Goal: Navigation & Orientation: Find specific page/section

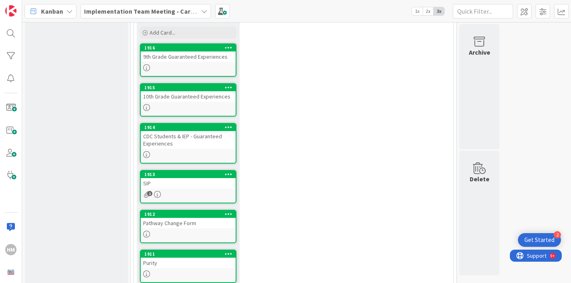
scroll to position [80, 0]
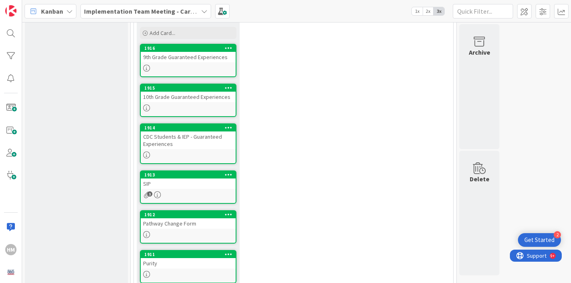
click at [442, 56] on div "8 New Topic/Goal? Add Card... 1916 9th Grade Guaranteed Experiences 1915 10th G…" at bounding box center [293, 187] width 316 height 374
click at [389, 129] on div "8 New Topic/Goal? Add Card... 1916 9th Grade Guaranteed Experiences 1915 10th G…" at bounding box center [293, 187] width 316 height 374
click at [406, 135] on div "8 New Topic/Goal? Add Card... 1916 9th Grade Guaranteed Experiences 1915 10th G…" at bounding box center [293, 187] width 316 height 374
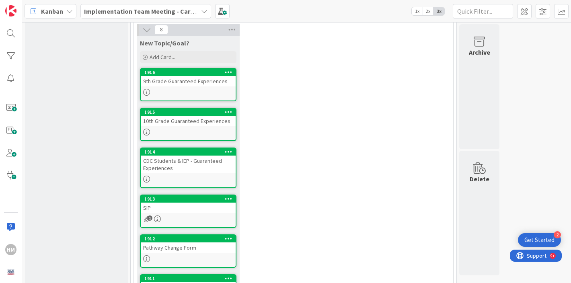
scroll to position [57, 0]
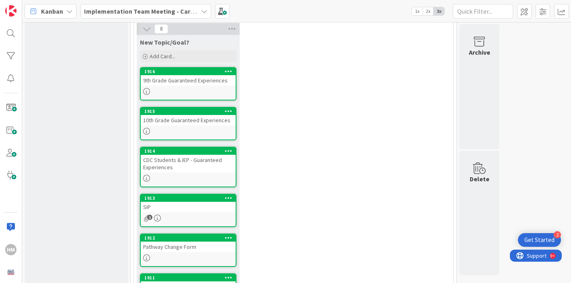
click at [305, 27] on div "8 New Topic/Goal? Add Card... 1916 9th Grade Guaranteed Experiences 1915 10th G…" at bounding box center [293, 210] width 316 height 374
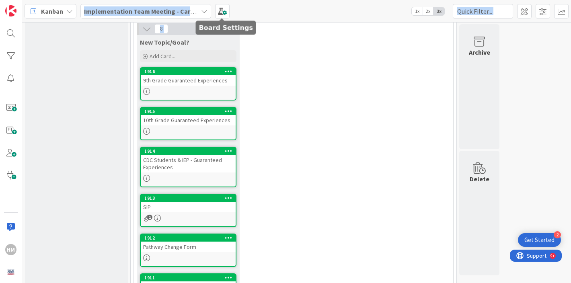
scroll to position [0, 0]
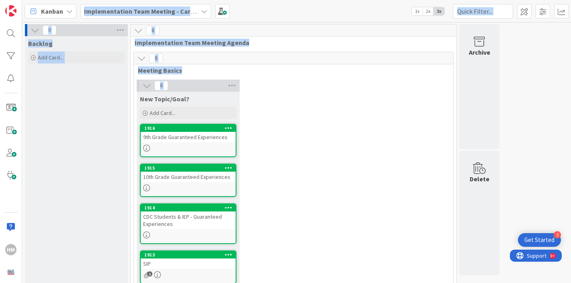
drag, startPoint x: 305, startPoint y: 27, endPoint x: 163, endPoint y: -16, distance: 148.3
click at [163, 0] on html "2 Get Started HM Kanban Implementation Team Meeting - Career Themed 1x 2x 3x 0 …" at bounding box center [285, 141] width 571 height 283
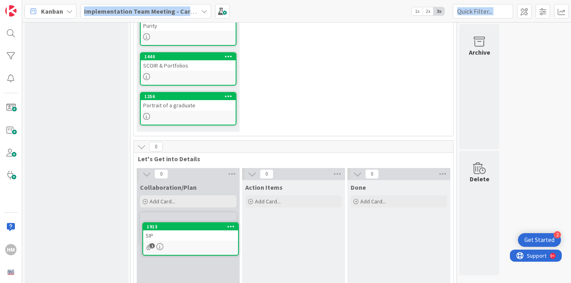
scroll to position [296, 0]
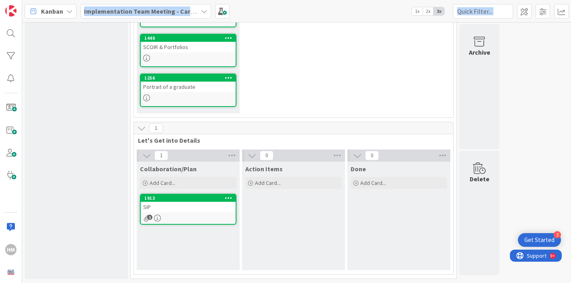
click at [180, 215] on div "1" at bounding box center [188, 218] width 95 height 7
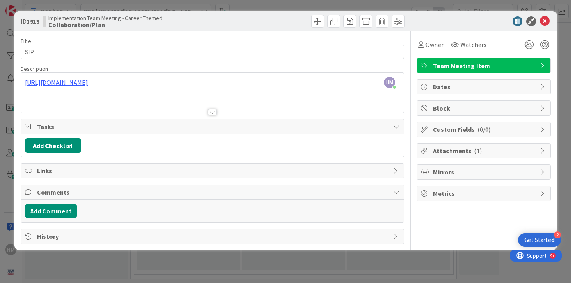
click at [71, 99] on div at bounding box center [212, 102] width 383 height 20
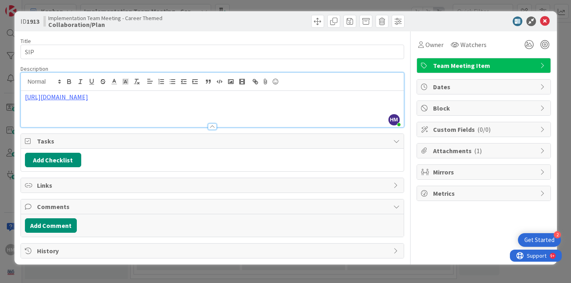
click at [342, 98] on p "[URL][DOMAIN_NAME]" at bounding box center [212, 96] width 375 height 9
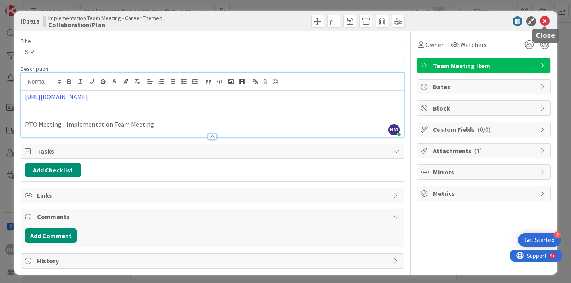
click at [547, 20] on icon at bounding box center [545, 21] width 10 height 10
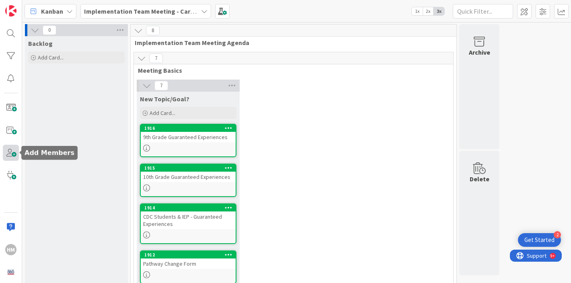
click at [8, 149] on span at bounding box center [11, 153] width 16 height 16
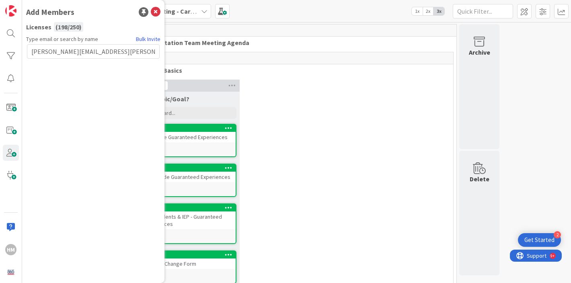
type input "[PERSON_NAME][EMAIL_ADDRESS][PERSON_NAME][DOMAIN_NAME]"
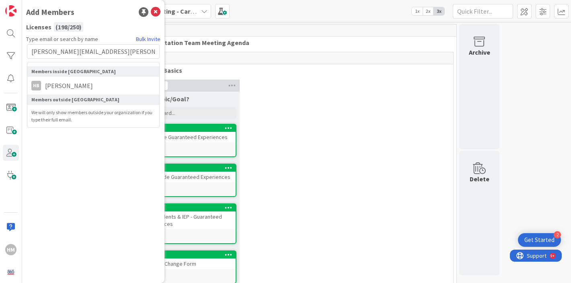
click at [127, 84] on li "HB [PERSON_NAME]" at bounding box center [93, 85] width 132 height 14
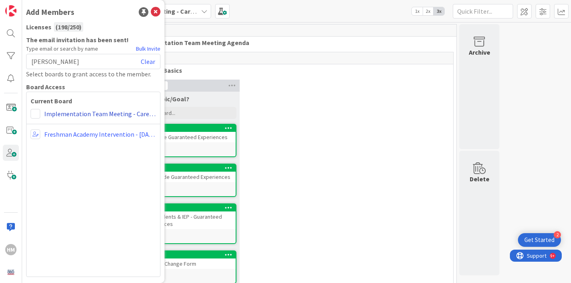
click at [87, 113] on link "Implementation Team Meeting - Career Themed" at bounding box center [100, 114] width 112 height 10
click at [35, 114] on span at bounding box center [36, 114] width 10 height 10
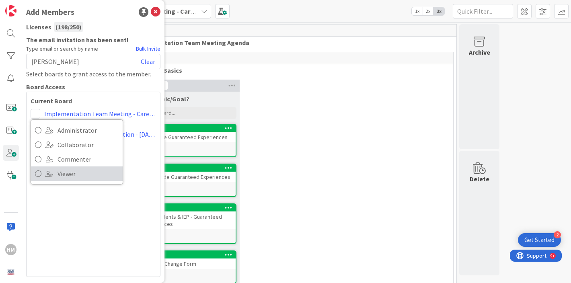
click at [60, 172] on span "Viewer" at bounding box center [87, 174] width 61 height 12
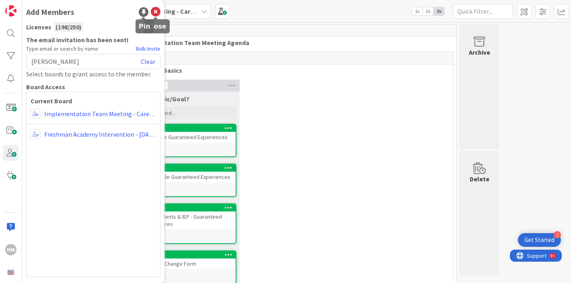
click at [154, 10] on icon at bounding box center [156, 12] width 10 height 10
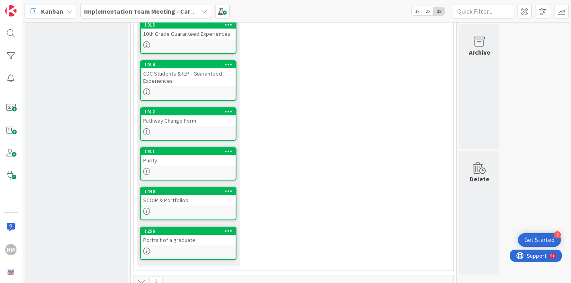
scroll to position [162, 0]
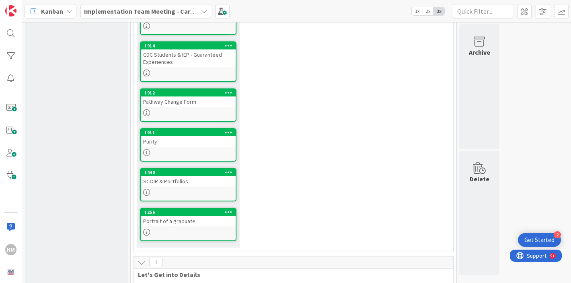
click at [173, 230] on div at bounding box center [188, 232] width 95 height 7
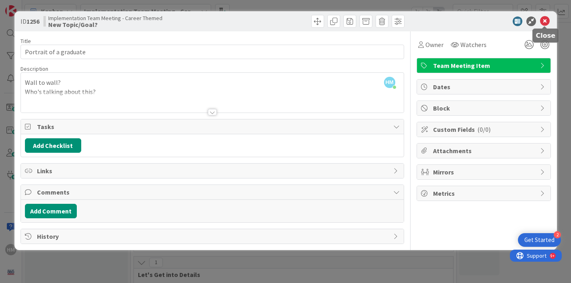
click at [545, 20] on icon at bounding box center [545, 21] width 10 height 10
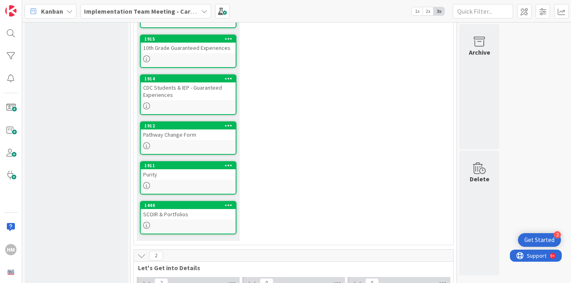
scroll to position [117, 0]
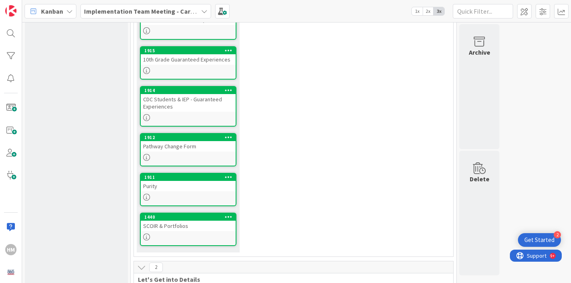
click at [188, 234] on div at bounding box center [188, 236] width 95 height 7
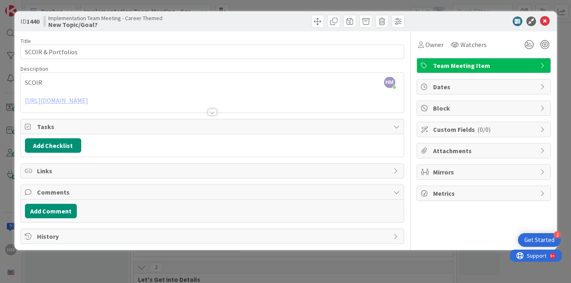
click at [268, 100] on div at bounding box center [212, 102] width 383 height 20
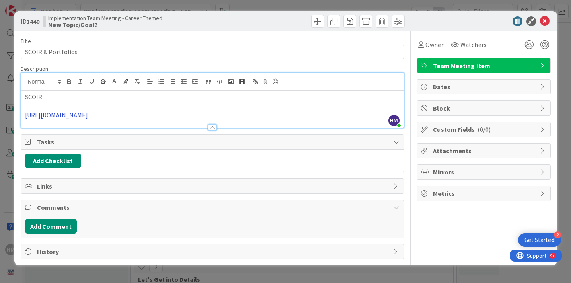
click at [88, 115] on link "[URL][DOMAIN_NAME]" at bounding box center [56, 115] width 63 height 8
click at [174, 134] on link "[URL][DOMAIN_NAME]" at bounding box center [152, 130] width 55 height 10
click at [541, 22] on icon at bounding box center [545, 21] width 10 height 10
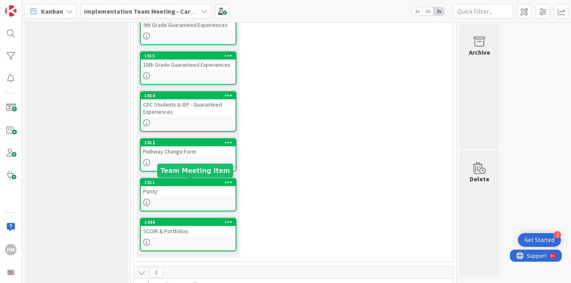
scroll to position [112, 0]
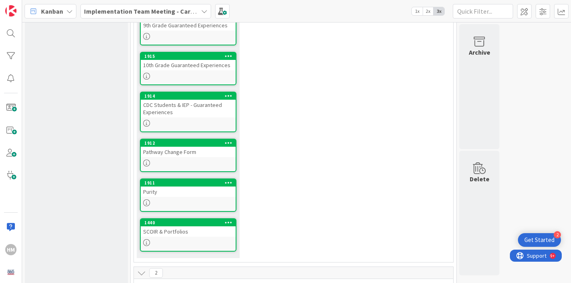
click at [181, 232] on div "SCOIR & Portfolios" at bounding box center [188, 231] width 95 height 10
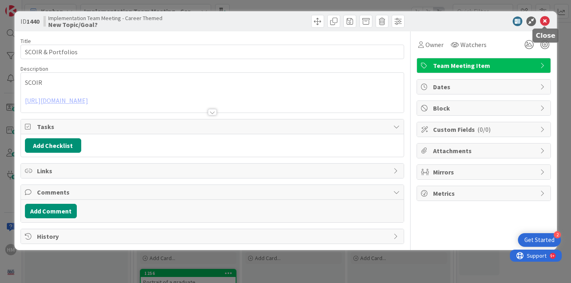
click at [543, 20] on icon at bounding box center [545, 21] width 10 height 10
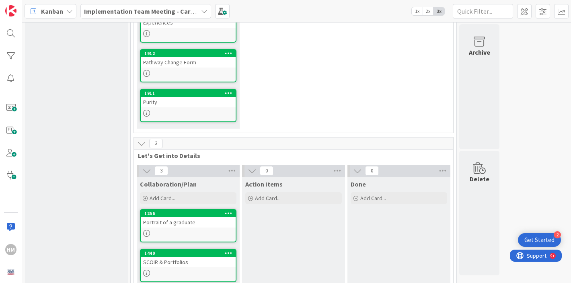
scroll to position [192, 0]
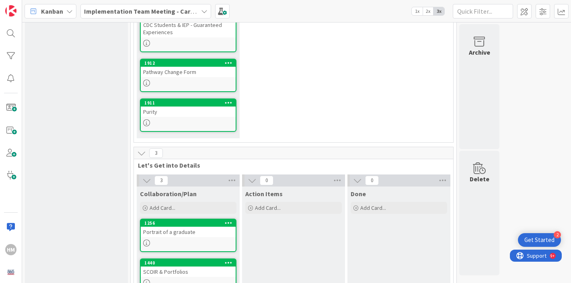
click at [206, 115] on div "Purity" at bounding box center [188, 111] width 95 height 10
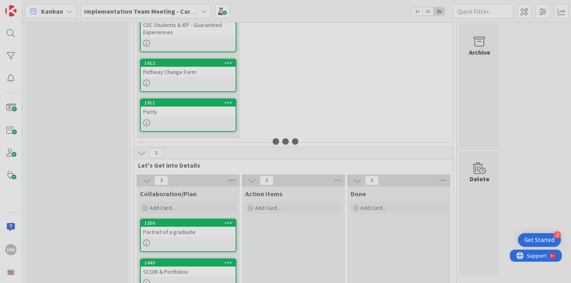
click at [206, 115] on div at bounding box center [285, 141] width 571 height 283
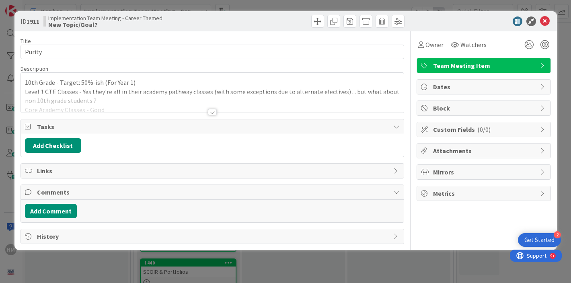
click at [209, 110] on div at bounding box center [212, 112] width 9 height 6
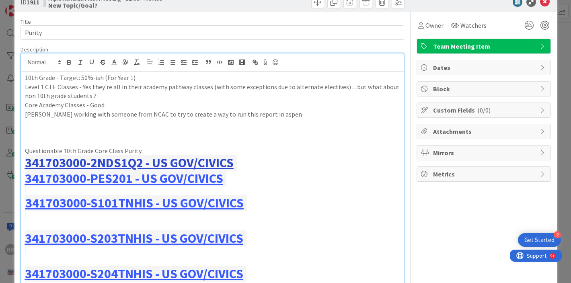
scroll to position [19, 0]
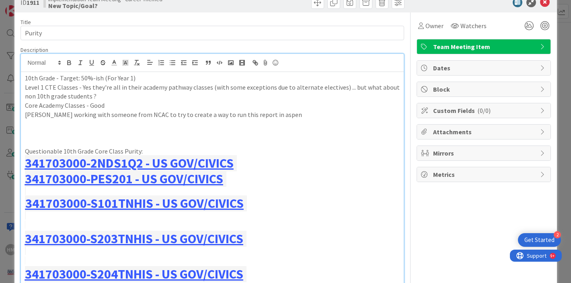
click at [283, 115] on p "[PERSON_NAME] working with someone from NCAC to try to create a way to run this…" at bounding box center [212, 114] width 375 height 9
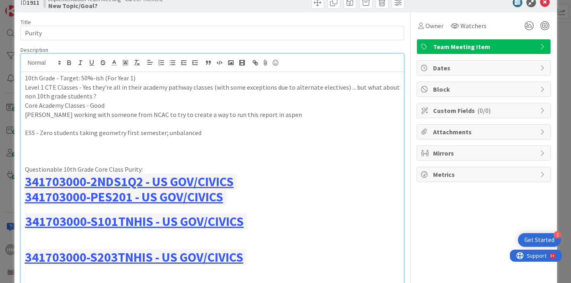
click at [82, 133] on p "ESS - Zero students taking geometry first semester; unbalanced" at bounding box center [212, 132] width 375 height 9
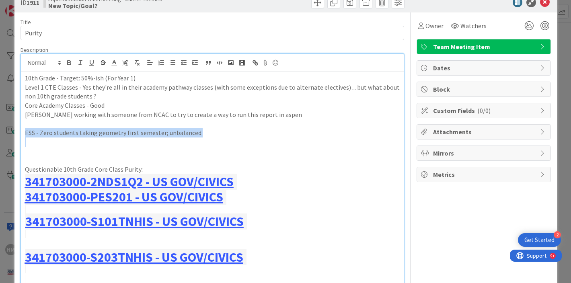
click at [82, 133] on p "ESS - Zero students taking geometry first semester; unbalanced" at bounding box center [212, 132] width 375 height 9
click at [63, 62] on button "button" at bounding box center [68, 63] width 11 height 10
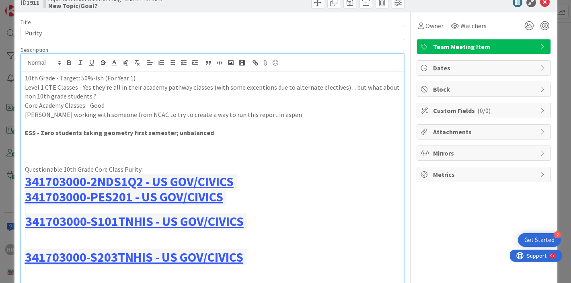
click at [217, 127] on p at bounding box center [212, 123] width 375 height 9
click at [34, 133] on strong "ESS - Zero students taking geometry first semester; unbalanced" at bounding box center [119, 133] width 189 height 8
click at [43, 139] on p at bounding box center [212, 141] width 375 height 9
click at [40, 146] on p "LS - Similar math issue" at bounding box center [212, 141] width 375 height 9
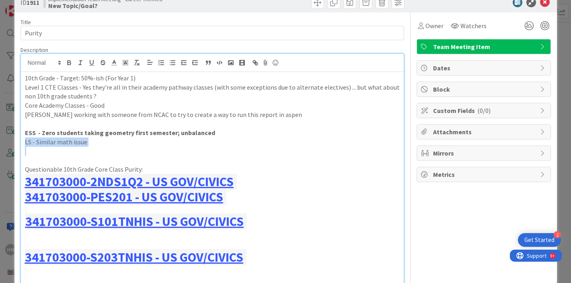
click at [40, 146] on p "LS - Similar math issue" at bounding box center [212, 141] width 375 height 9
click at [70, 62] on icon "button" at bounding box center [69, 62] width 3 height 2
click at [112, 143] on p "LS - Similar math issue" at bounding box center [212, 141] width 375 height 9
click at [67, 152] on p at bounding box center [212, 151] width 375 height 9
click at [61, 159] on p at bounding box center [212, 160] width 375 height 9
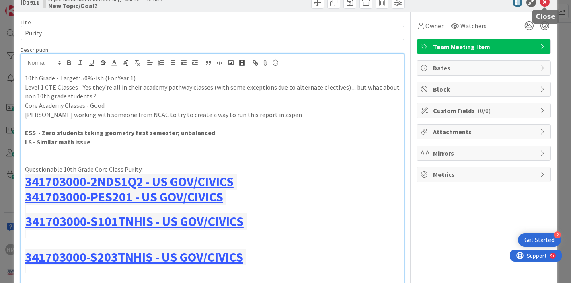
click at [544, 6] on icon at bounding box center [545, 3] width 10 height 10
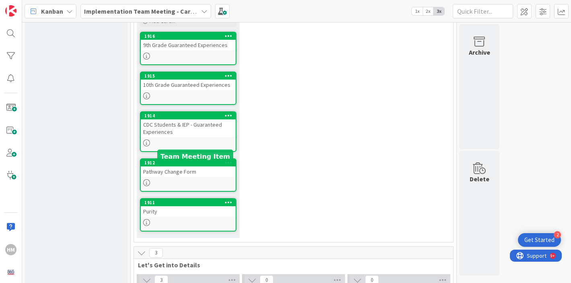
scroll to position [113, 0]
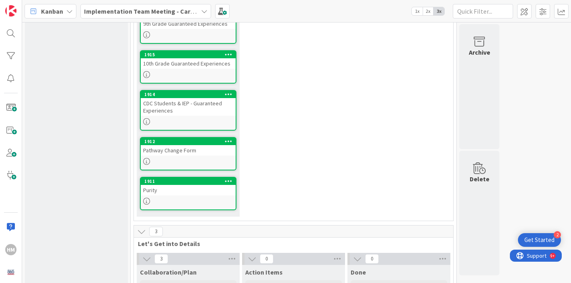
click at [194, 120] on div at bounding box center [188, 121] width 95 height 7
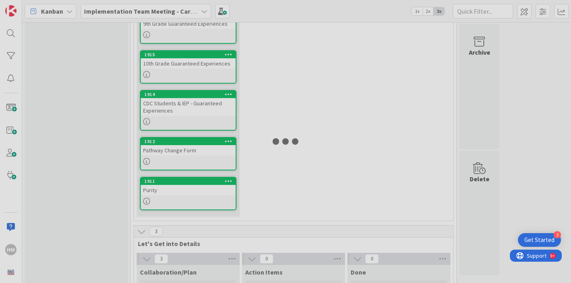
click at [194, 120] on div at bounding box center [285, 141] width 571 height 283
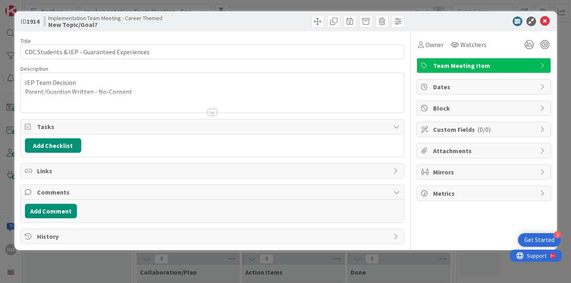
click at [264, 92] on div at bounding box center [212, 102] width 383 height 20
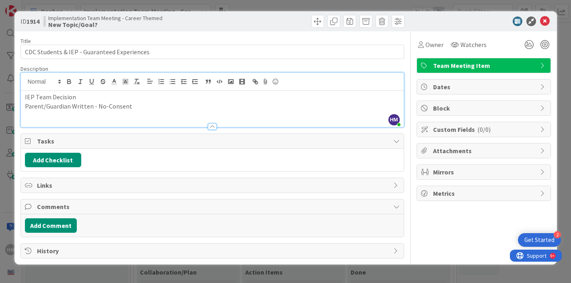
click at [119, 113] on div "IEP Team Decision Parent/Guardian Written - No-Consent" at bounding box center [212, 109] width 383 height 36
click at [546, 19] on icon at bounding box center [545, 21] width 10 height 10
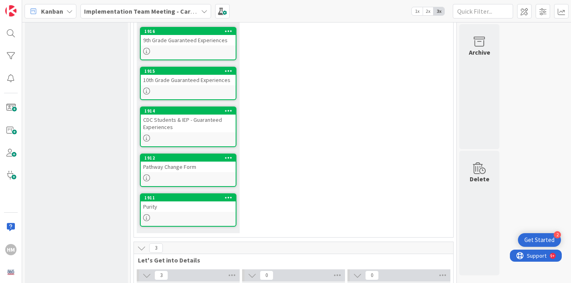
scroll to position [96, 0]
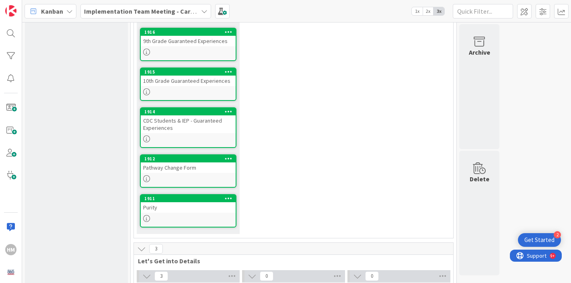
click at [189, 175] on div at bounding box center [188, 178] width 95 height 7
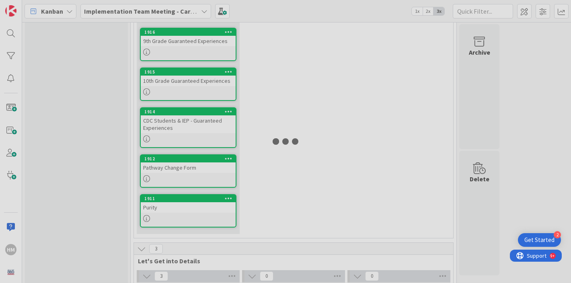
click at [189, 175] on div at bounding box center [285, 141] width 571 height 283
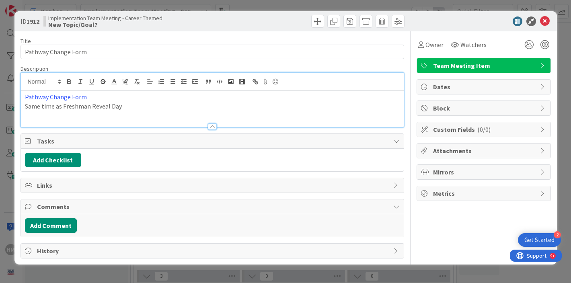
click at [143, 78] on div "Pathway Change Form Same time as Freshman Reveal Day" at bounding box center [212, 100] width 383 height 54
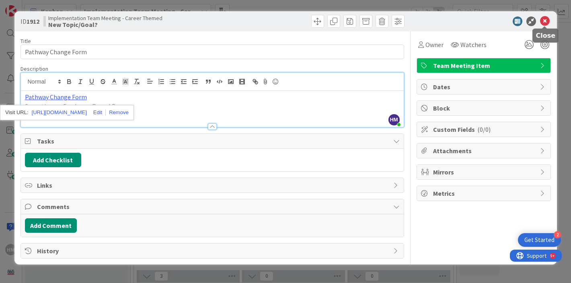
click at [545, 24] on icon at bounding box center [545, 21] width 10 height 10
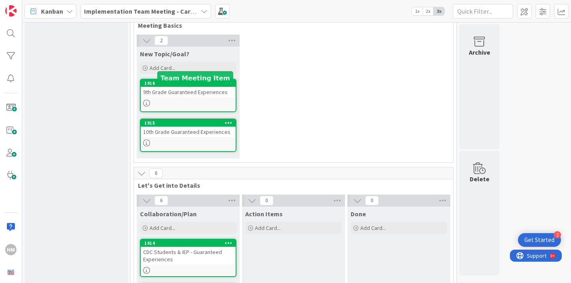
scroll to position [47, 0]
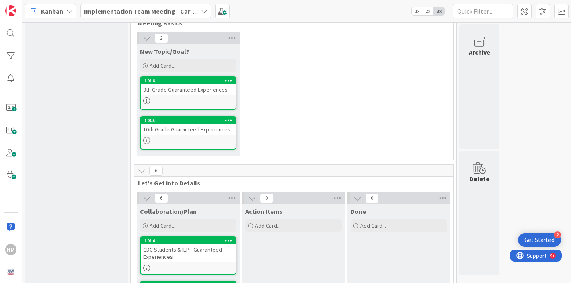
click at [192, 90] on div "9th Grade Guaranteed Experiences" at bounding box center [188, 89] width 95 height 10
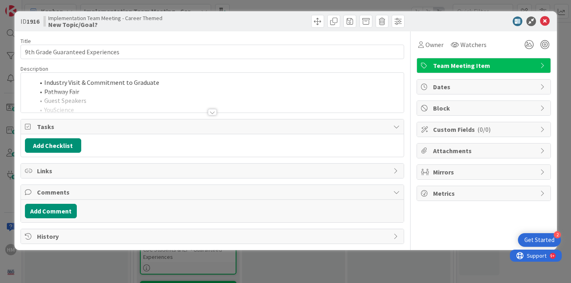
click at [192, 90] on li "Pathway Fair" at bounding box center [217, 91] width 365 height 9
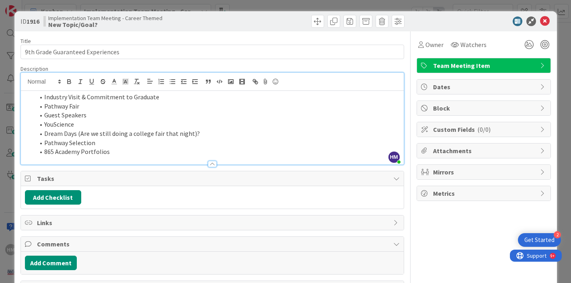
click at [98, 117] on li "Guest Speakers" at bounding box center [217, 115] width 365 height 9
click at [87, 126] on li "YouScience" at bounding box center [217, 124] width 365 height 9
click at [129, 147] on li "Pathway Selection" at bounding box center [217, 142] width 365 height 9
click at [129, 146] on li "Pathway Selection" at bounding box center [217, 142] width 365 height 9
click at [547, 20] on icon at bounding box center [545, 21] width 10 height 10
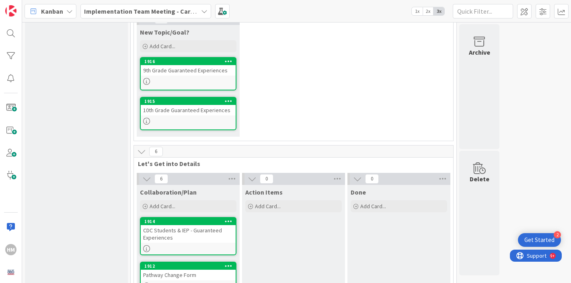
scroll to position [68, 0]
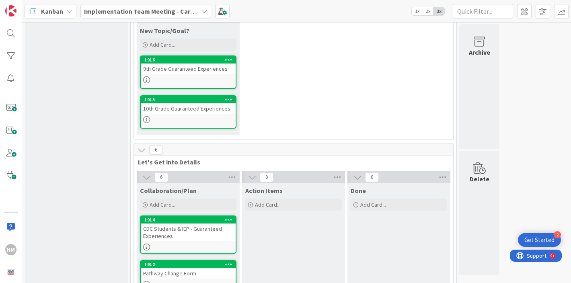
click at [178, 120] on div at bounding box center [188, 119] width 95 height 7
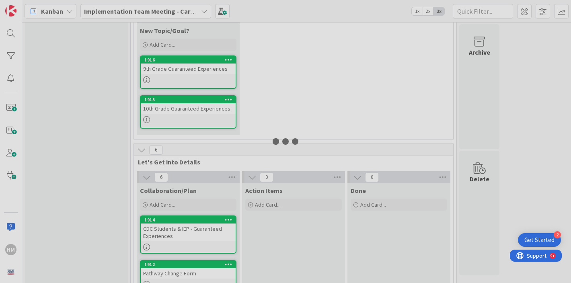
click at [178, 120] on div at bounding box center [285, 141] width 571 height 283
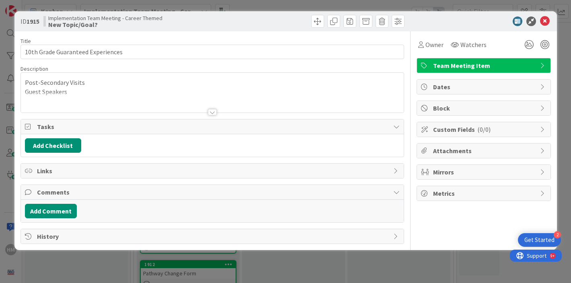
click at [149, 96] on div at bounding box center [212, 102] width 383 height 20
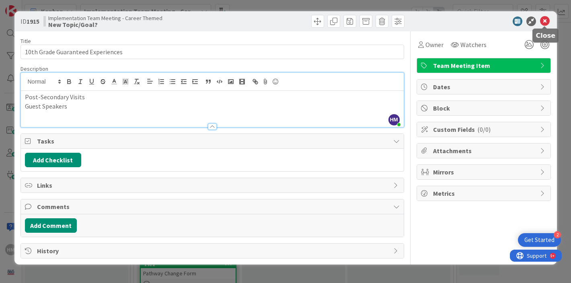
click at [543, 20] on icon at bounding box center [545, 21] width 10 height 10
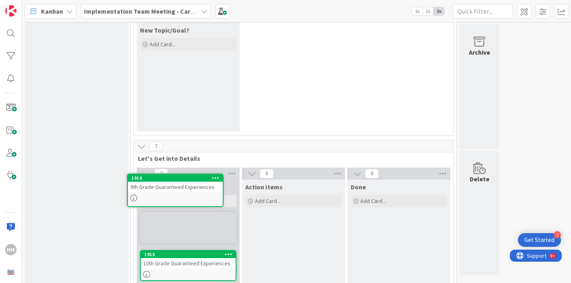
scroll to position [70, 0]
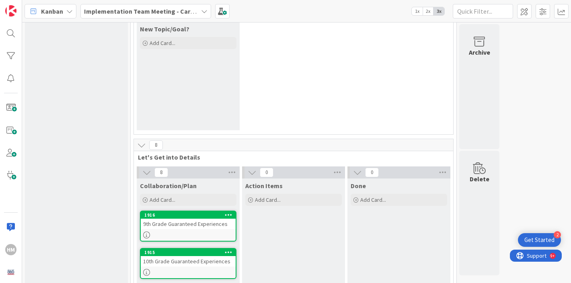
drag, startPoint x: 189, startPoint y: 51, endPoint x: 456, endPoint y: 3, distance: 271.0
